Goal: Task Accomplishment & Management: Use online tool/utility

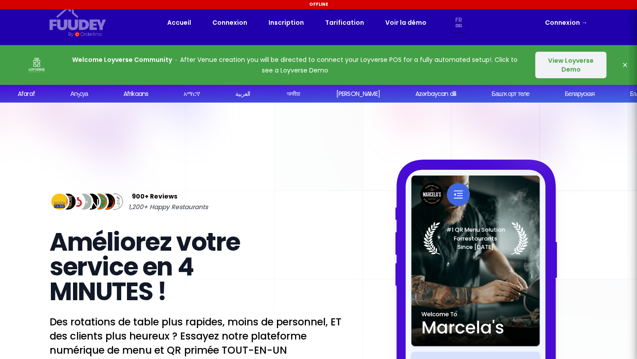
select select "fr"
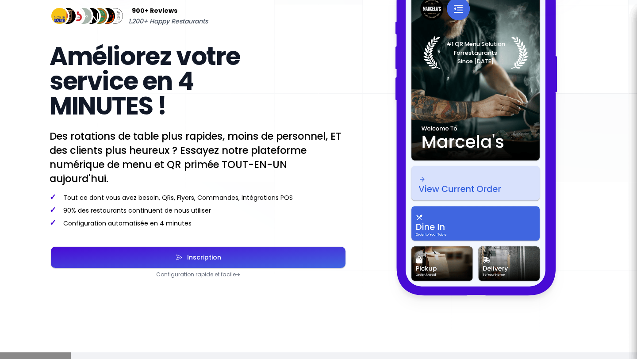
scroll to position [195, 0]
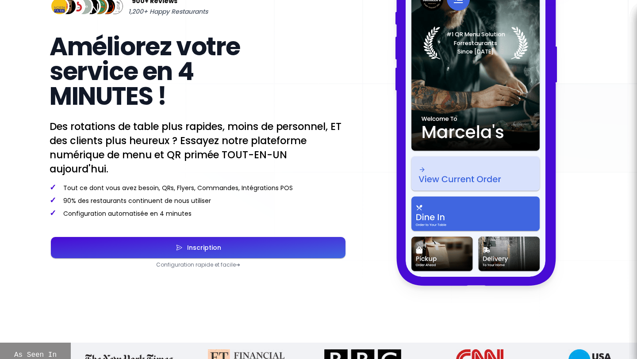
click at [210, 245] on div "Inscription" at bounding box center [202, 248] width 38 height 6
select select "fr"
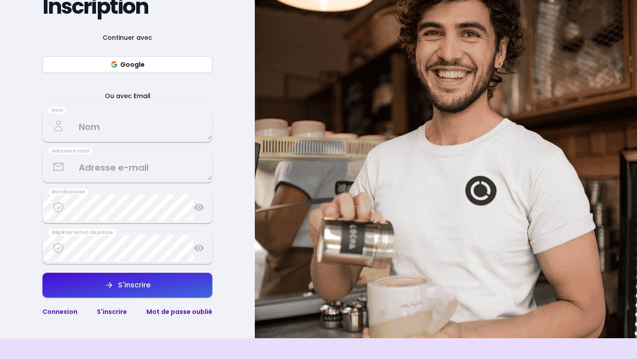
scroll to position [130, 0]
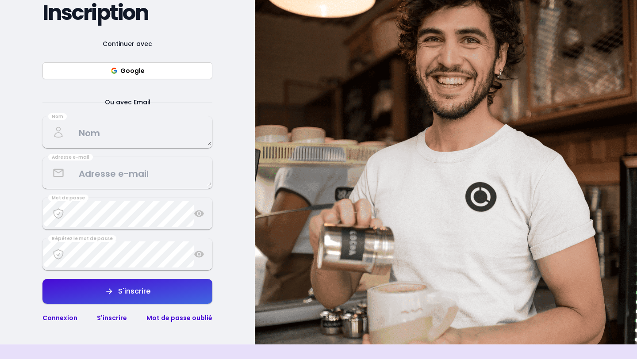
select select "fr"
click at [113, 136] on textarea at bounding box center [127, 132] width 168 height 26
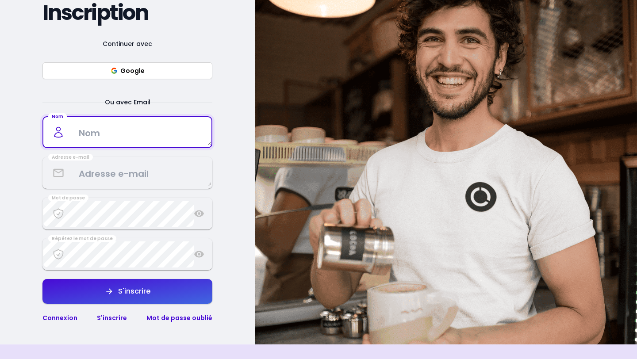
click at [134, 74] on button "Google" at bounding box center [127, 70] width 170 height 17
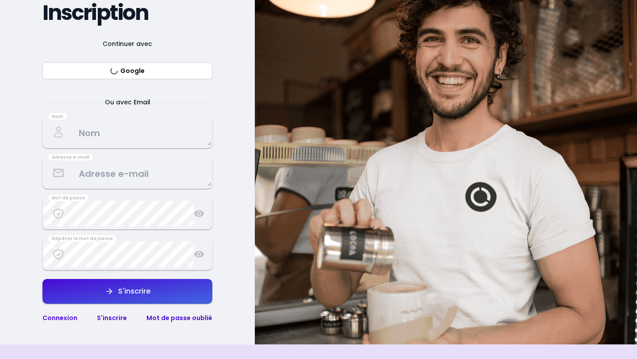
select select "fr"
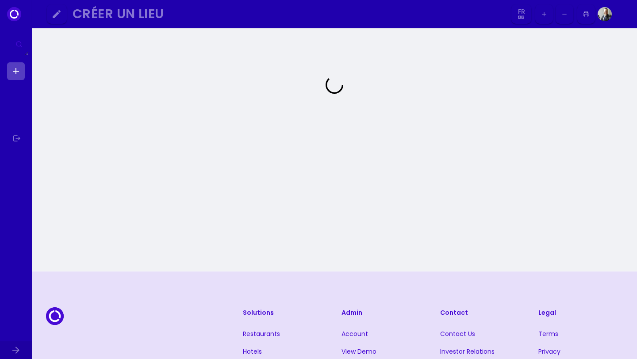
select select "fr"
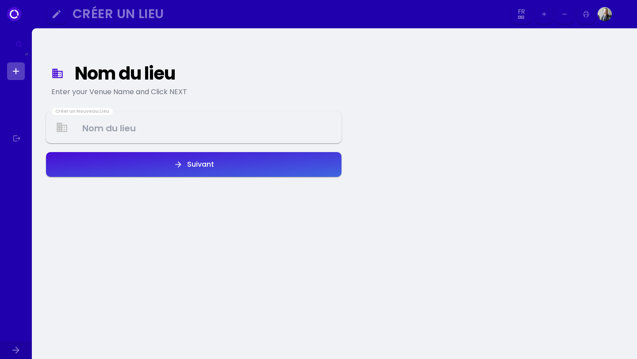
click at [213, 125] on Venue at bounding box center [194, 128] width 294 height 26
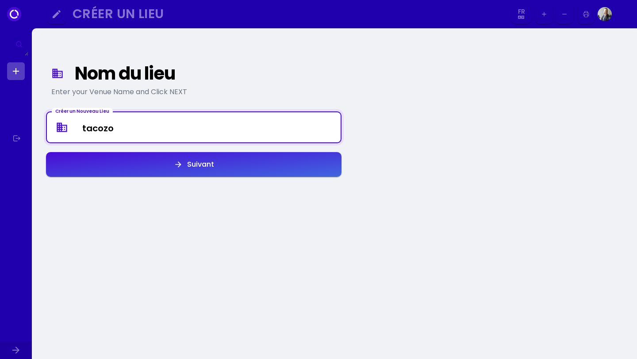
type Venue "tacozo"
click at [245, 168] on button "Suivant" at bounding box center [193, 164] width 295 height 25
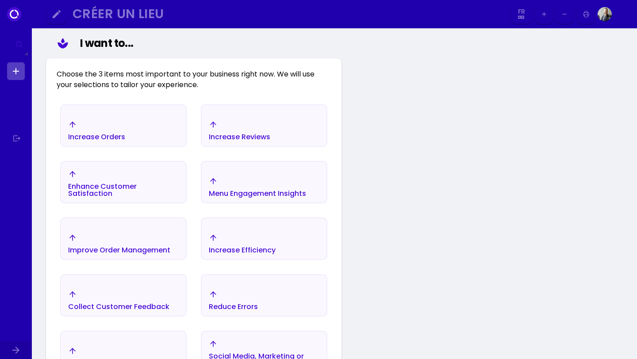
scroll to position [114, 0]
click at [521, 11] on select "Fr En Aa Ab Af Am Ar As Ay Az Ba Be Bg Bh Bi Bn Bo Br Ca Co Cs Cy Da De Dz El E…" at bounding box center [521, 14] width 16 height 20
click at [513, 4] on select "Fr En Aa Ab Af Am Ar As Ay Az Ba Be Bg Bh Bi Bn Bo Br Ca Co Cs Cy Da De Dz El E…" at bounding box center [521, 14] width 16 height 20
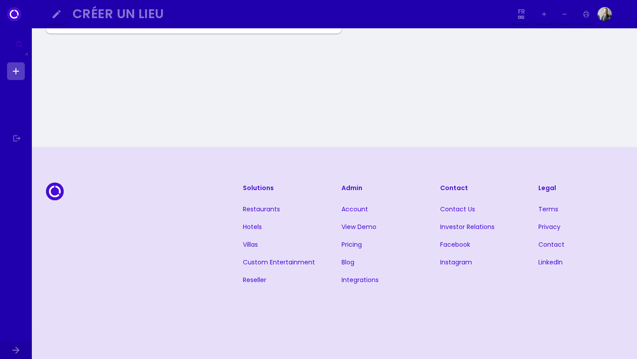
scroll to position [512, 0]
click at [258, 212] on link "Restaurants" at bounding box center [261, 211] width 37 height 9
select select "fr"
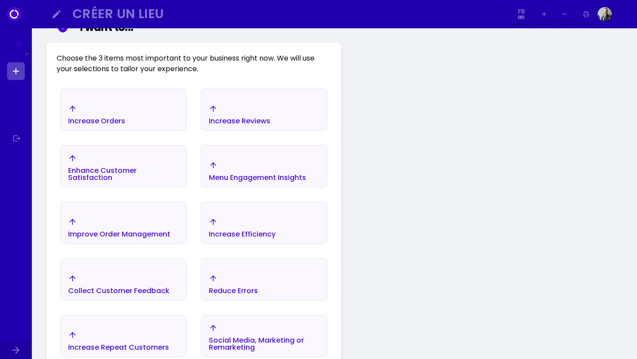
select select "fr"
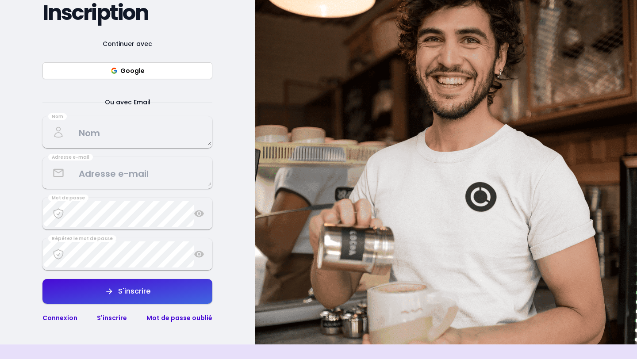
select select "fr"
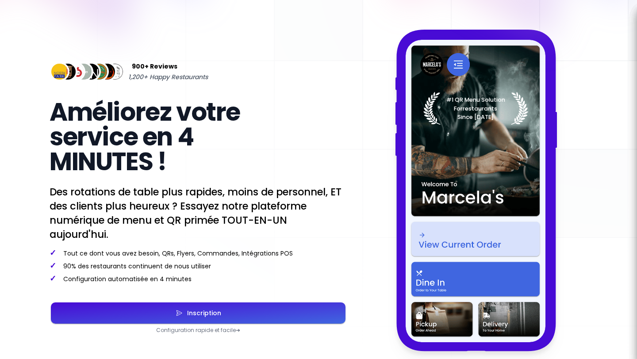
scroll to position [195, 0]
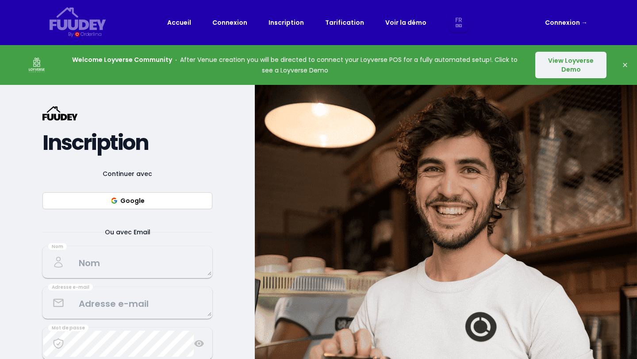
select select "fr"
click at [338, 20] on link "Tarification" at bounding box center [344, 22] width 39 height 11
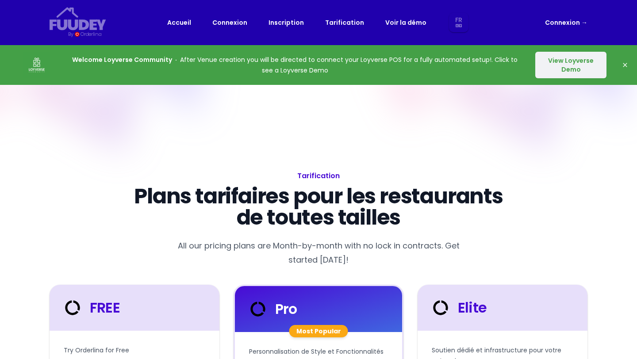
select select "fr"
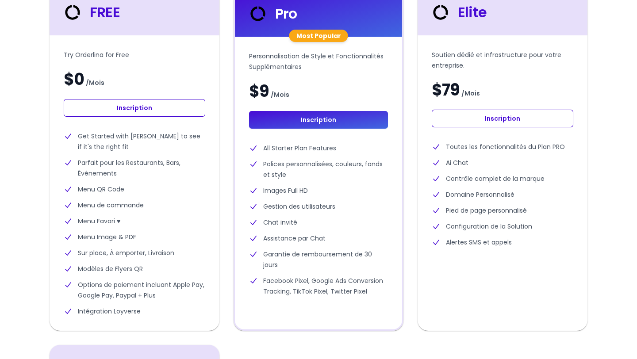
scroll to position [296, 0]
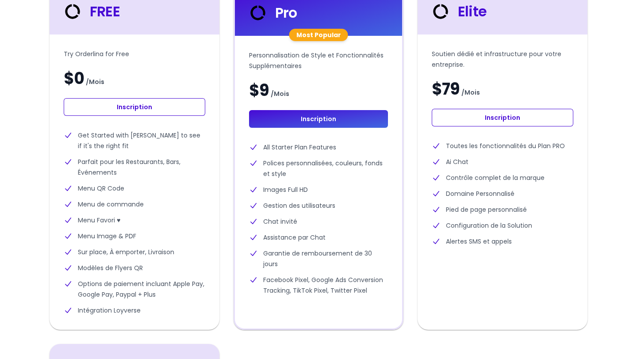
click at [160, 109] on link "Inscription" at bounding box center [135, 107] width 142 height 18
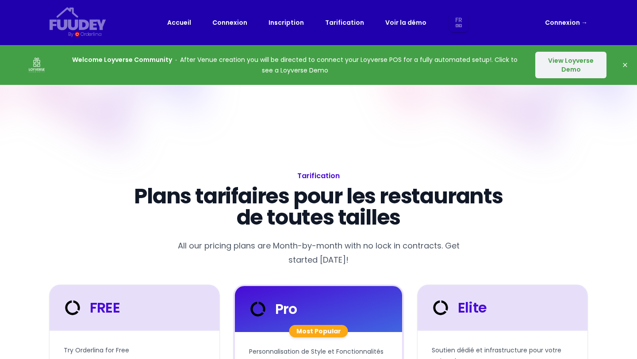
select select "fr"
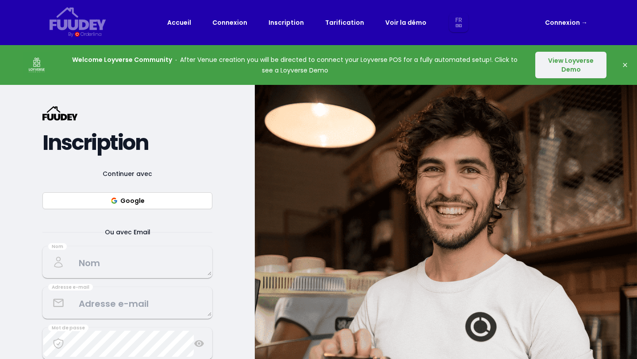
click at [150, 206] on button "Google" at bounding box center [127, 200] width 170 height 17
select select "fr"
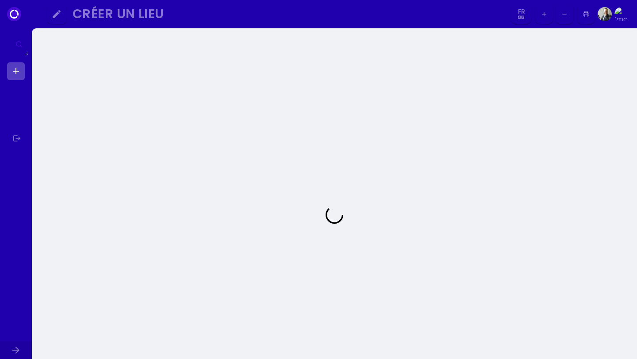
select select "fr"
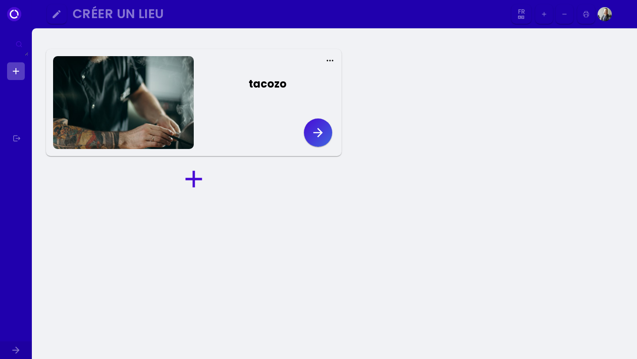
click at [312, 133] on icon "button" at bounding box center [318, 133] width 14 height 14
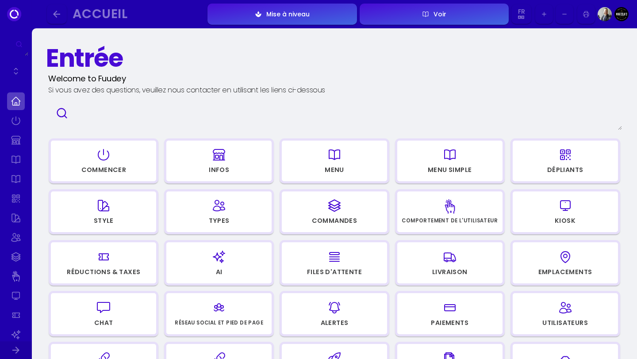
click at [327, 159] on icon "button" at bounding box center [334, 155] width 14 height 44
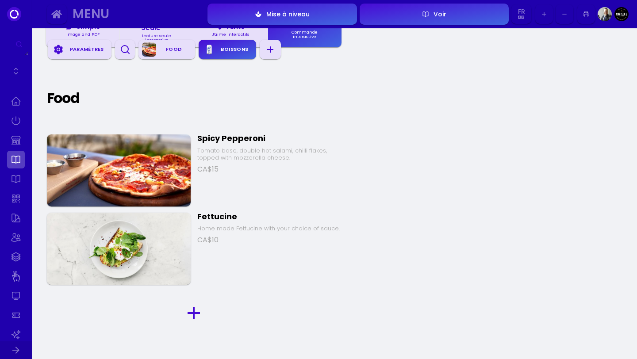
scroll to position [107, 0]
click at [224, 140] on div "Spicy Pepperoni" at bounding box center [269, 138] width 144 height 10
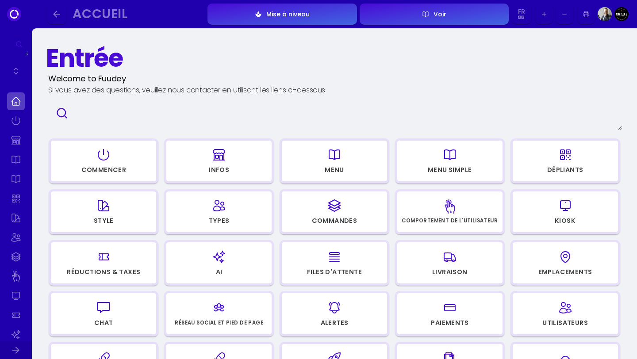
click at [560, 153] on icon "button" at bounding box center [565, 155] width 10 height 10
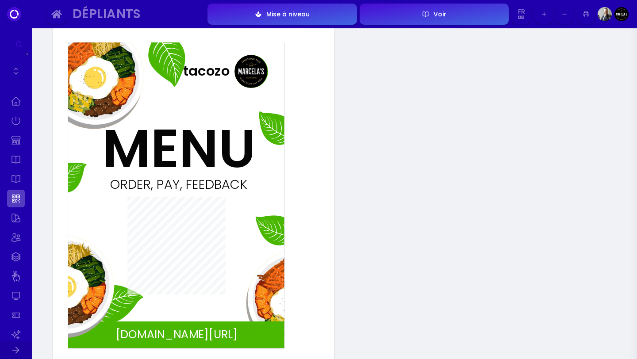
scroll to position [88, 0]
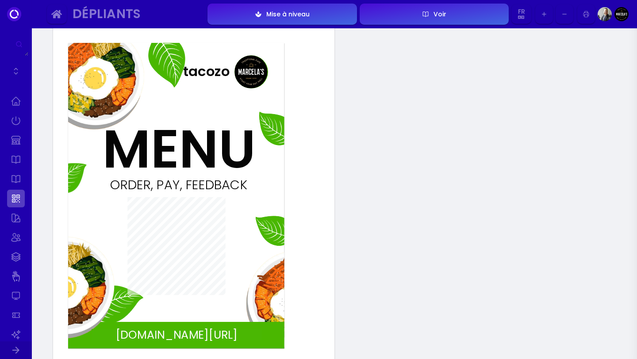
click at [258, 78] on img at bounding box center [250, 71] width 33 height 33
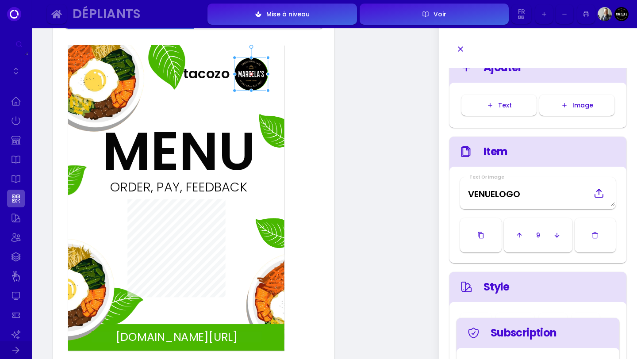
scroll to position [21, 0]
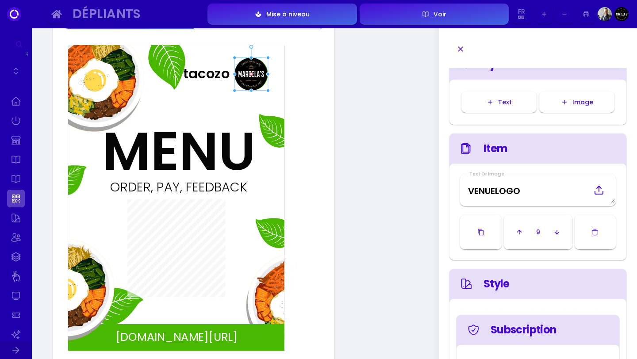
click at [600, 243] on button "button" at bounding box center [596, 232] width 42 height 34
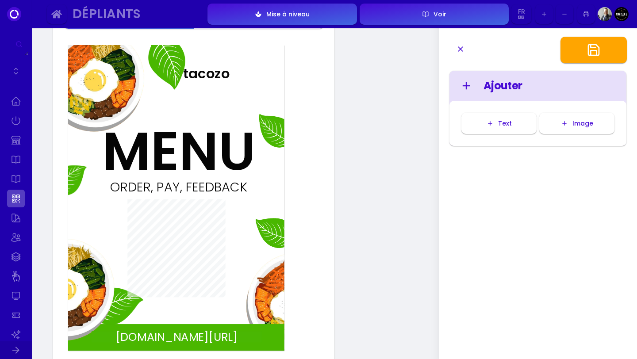
scroll to position [0, 0]
click at [199, 151] on div "MENU" at bounding box center [157, 152] width 109 height 54
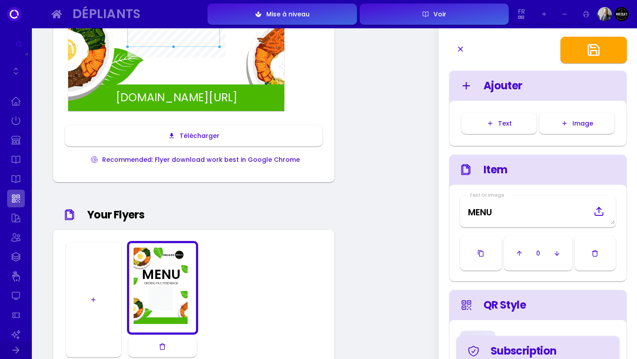
scroll to position [323, 0]
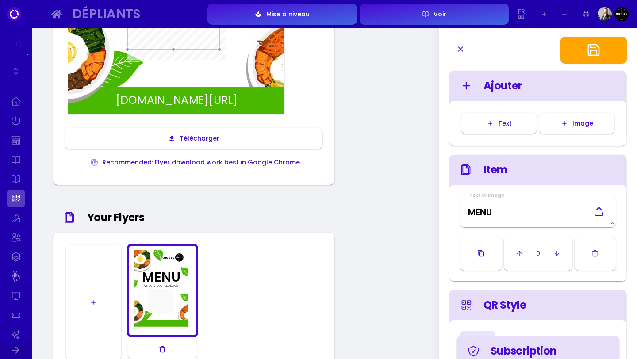
click at [202, 130] on button "Télécharger" at bounding box center [193, 138] width 257 height 21
click at [265, 84] on img at bounding box center [296, 67] width 144 height 170
type input "#ffffff"
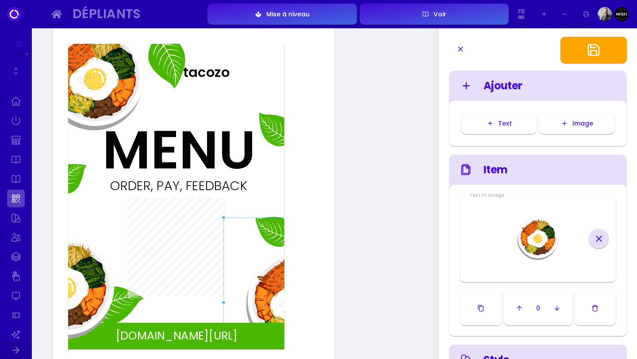
scroll to position [84, 0]
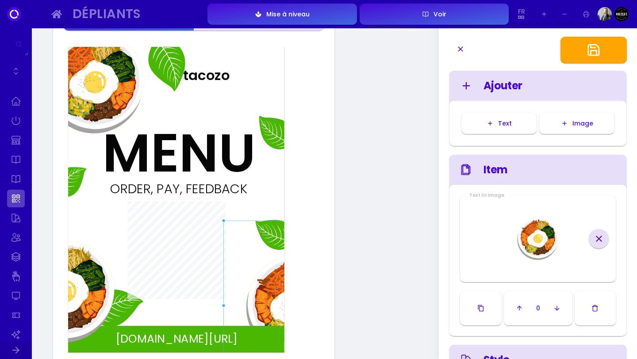
click at [273, 194] on div "ORDER, PAY, FEEDBACK tacozo fuudey.com/tacozo MENU" at bounding box center [176, 200] width 216 height 306
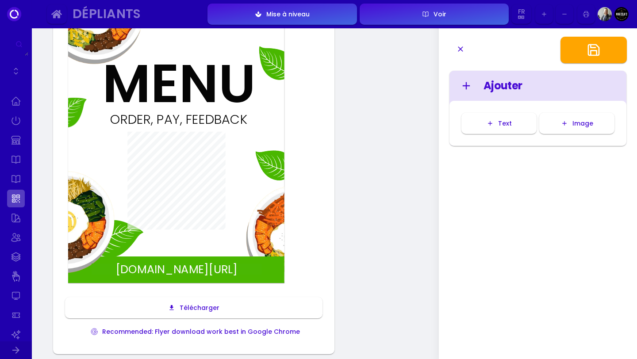
scroll to position [157, 0]
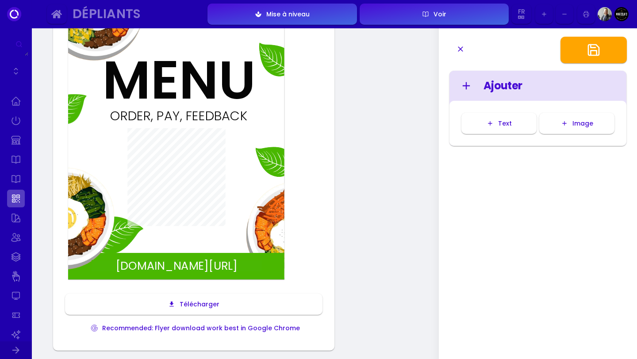
click at [189, 303] on div "Télécharger" at bounding box center [197, 304] width 44 height 6
